Goal: Task Accomplishment & Management: Use online tool/utility

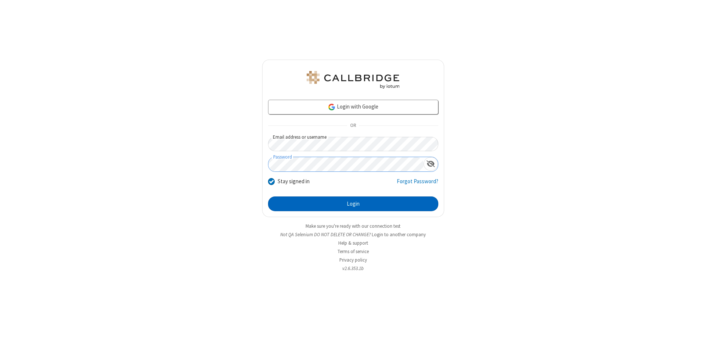
click at [353, 204] on button "Login" at bounding box center [353, 203] width 170 height 15
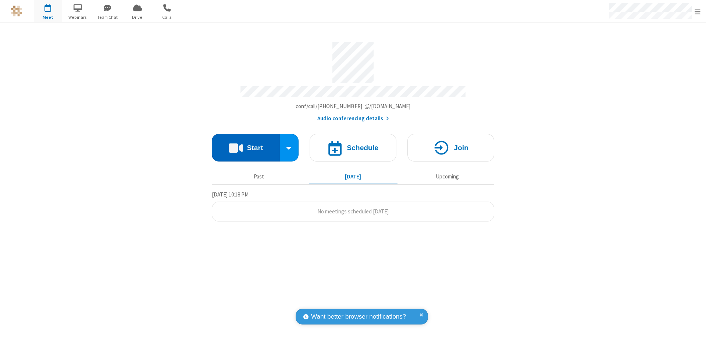
click at [245, 144] on button "Start" at bounding box center [246, 148] width 68 height 28
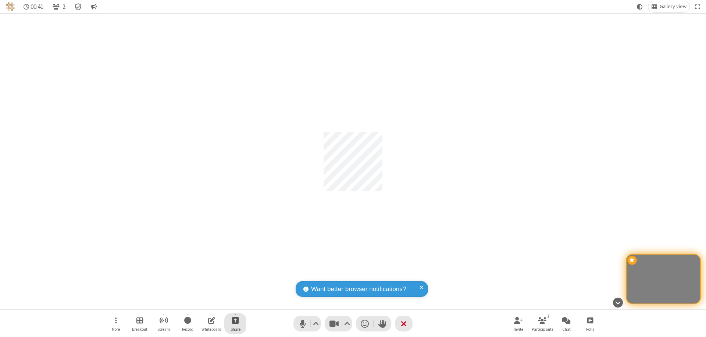
click at [235, 320] on span "Start sharing" at bounding box center [235, 319] width 7 height 9
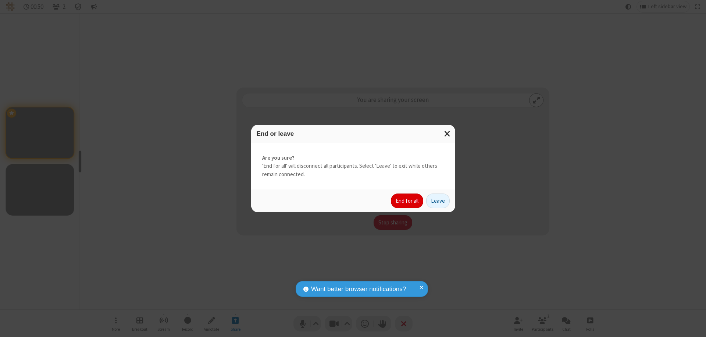
click at [407, 201] on button "End for all" at bounding box center [407, 200] width 32 height 15
